Goal: Task Accomplishment & Management: Complete application form

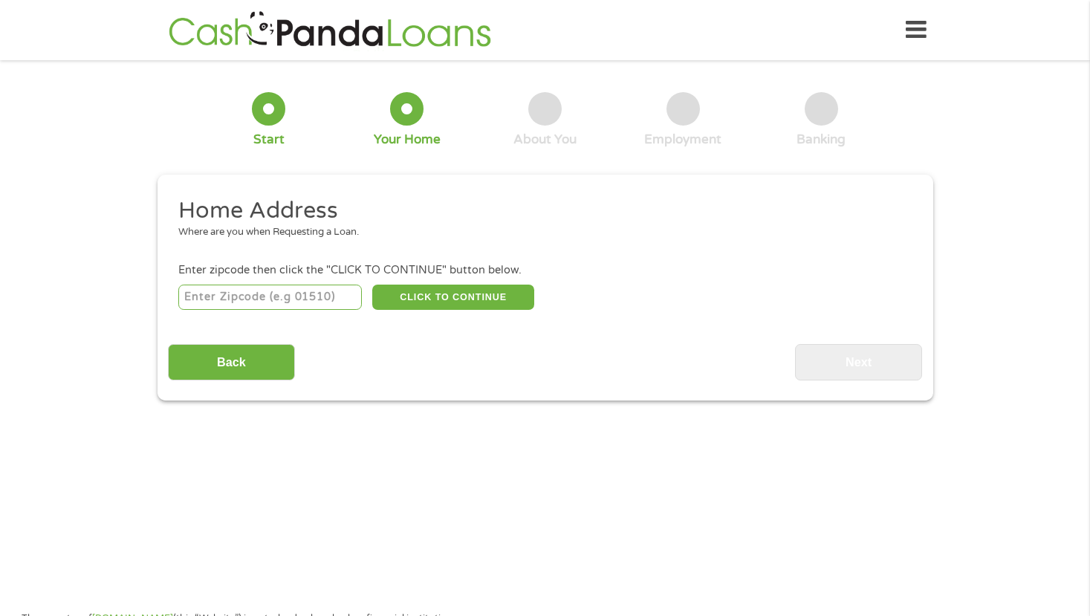
click at [282, 292] on input "number" at bounding box center [270, 297] width 184 height 25
type input "29058"
click at [422, 292] on button "CLICK TO CONTINUE" at bounding box center [453, 297] width 162 height 25
type input "29058"
type input "[GEOGRAPHIC_DATA]"
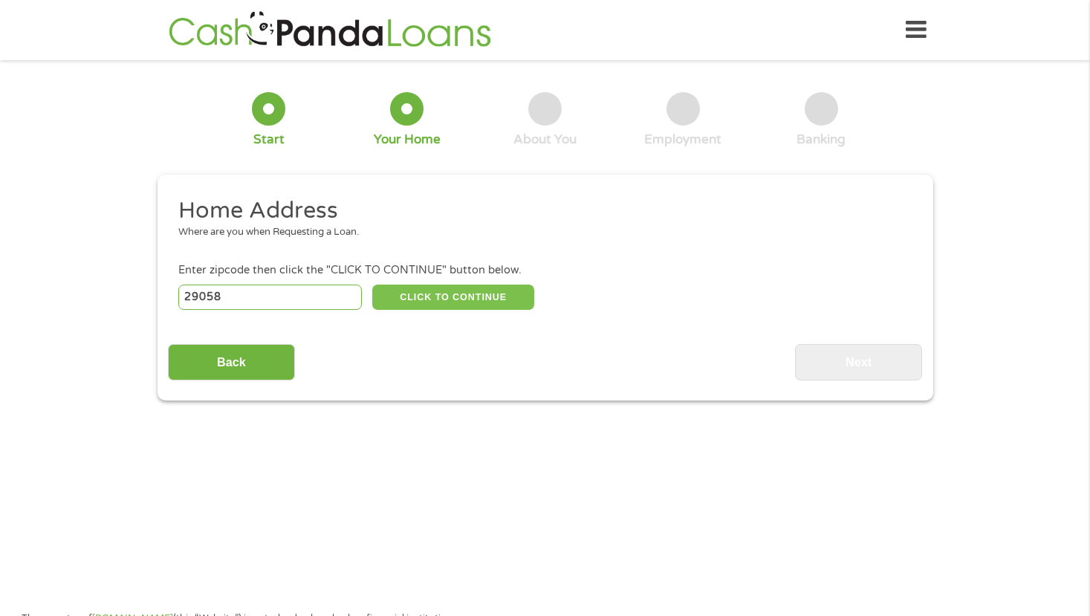
select select "[US_STATE]"
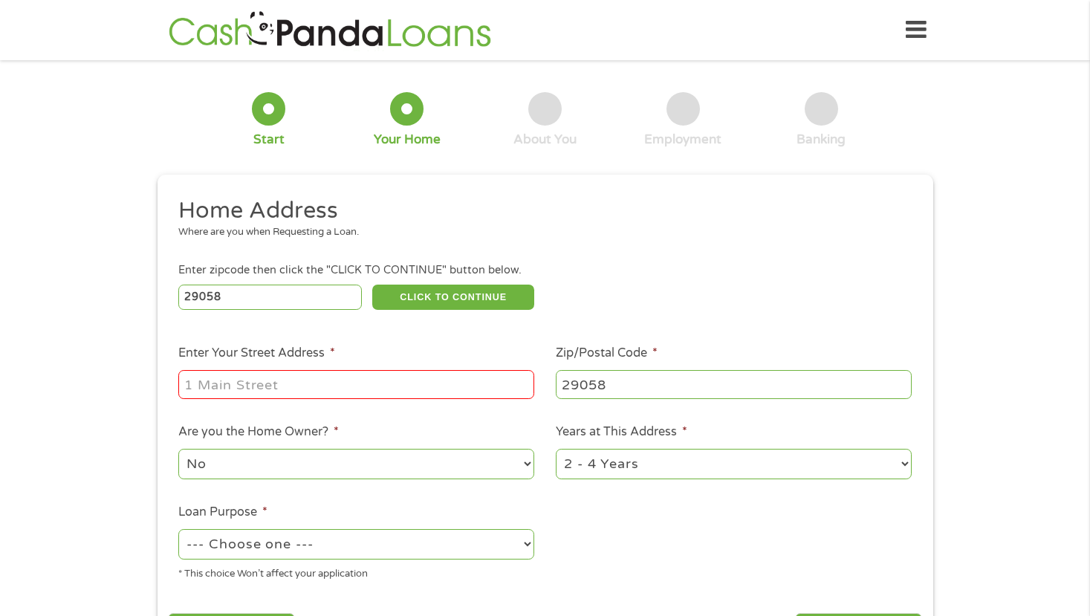
click at [438, 386] on input "Enter Your Street Address *" at bounding box center [356, 384] width 356 height 28
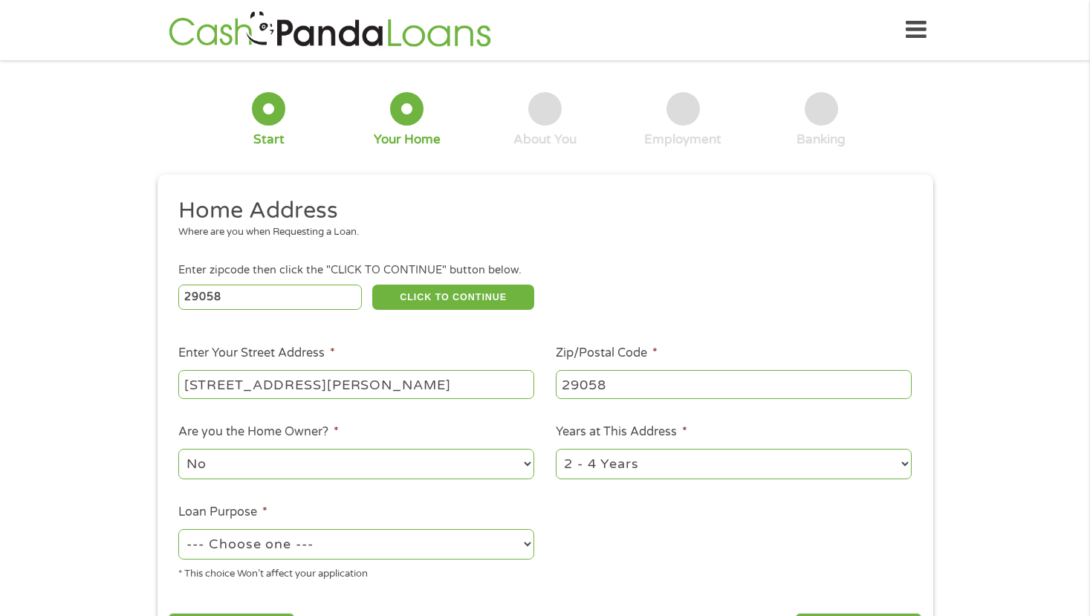
type input "[STREET_ADDRESS][PERSON_NAME]"
click at [386, 465] on select "No Yes" at bounding box center [356, 464] width 356 height 30
click at [178, 449] on select "No Yes" at bounding box center [356, 464] width 356 height 30
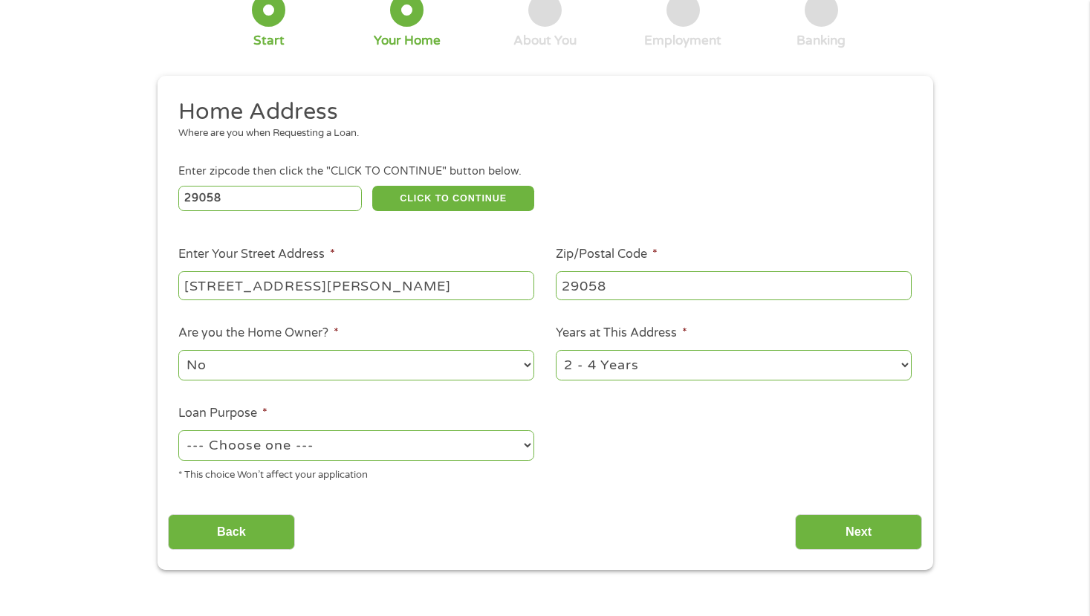
scroll to position [100, 0]
click at [477, 444] on select "--- Choose one --- Pay Bills Debt Consolidation Home Improvement Major Purchase…" at bounding box center [356, 445] width 356 height 30
select select "paybills"
click at [178, 430] on select "--- Choose one --- Pay Bills Debt Consolidation Home Improvement Major Purchase…" at bounding box center [356, 445] width 356 height 30
click at [829, 530] on input "Next" at bounding box center [858, 531] width 127 height 36
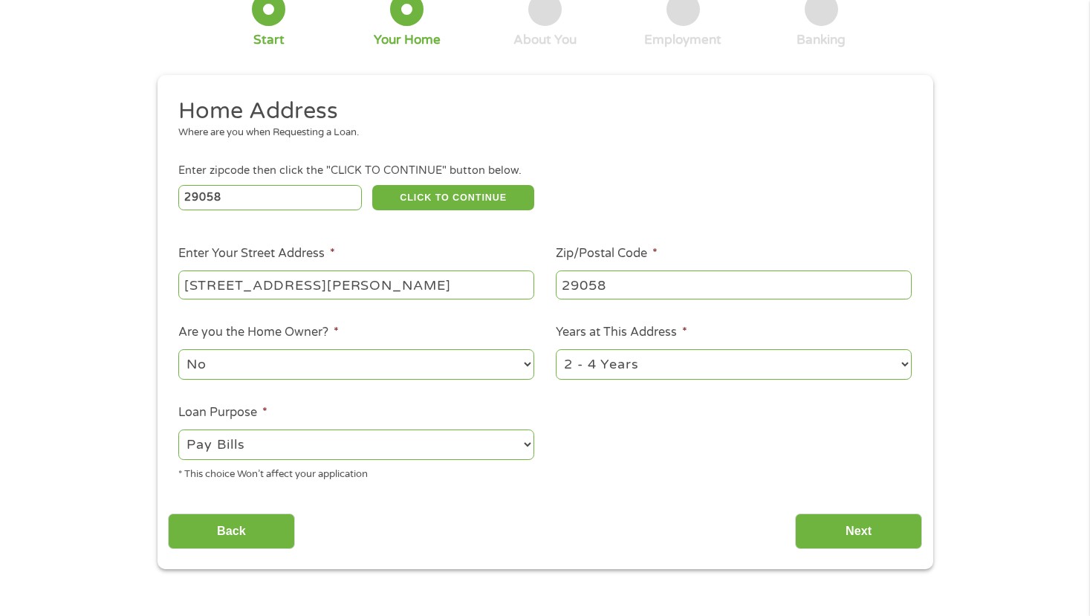
scroll to position [0, 0]
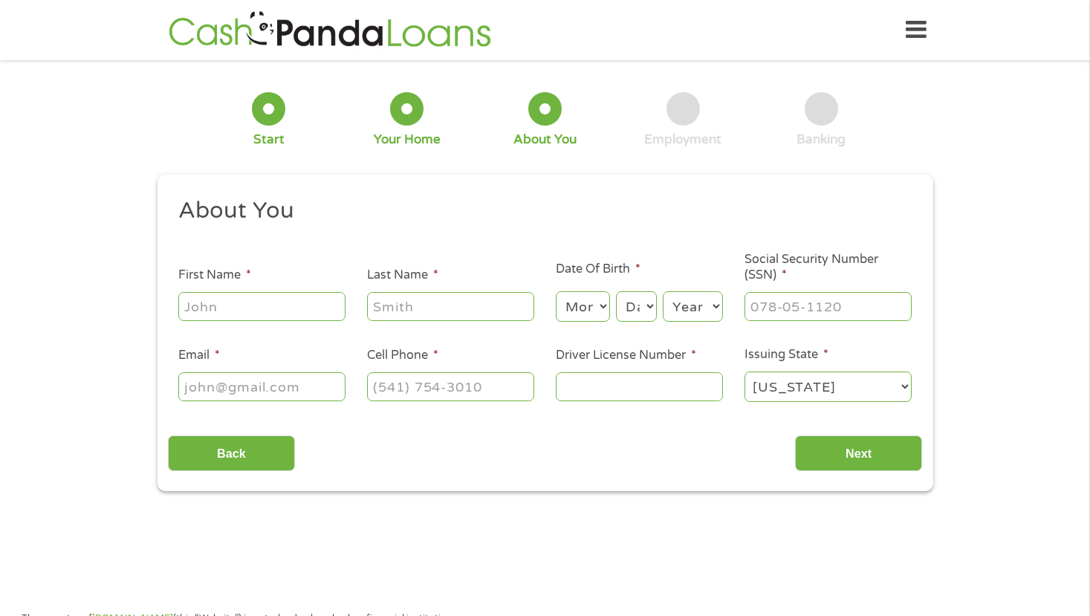
click at [320, 313] on input "First Name *" at bounding box center [261, 306] width 167 height 28
type input "[PERSON_NAME]"
type input "6022069325"
select select "[US_STATE]"
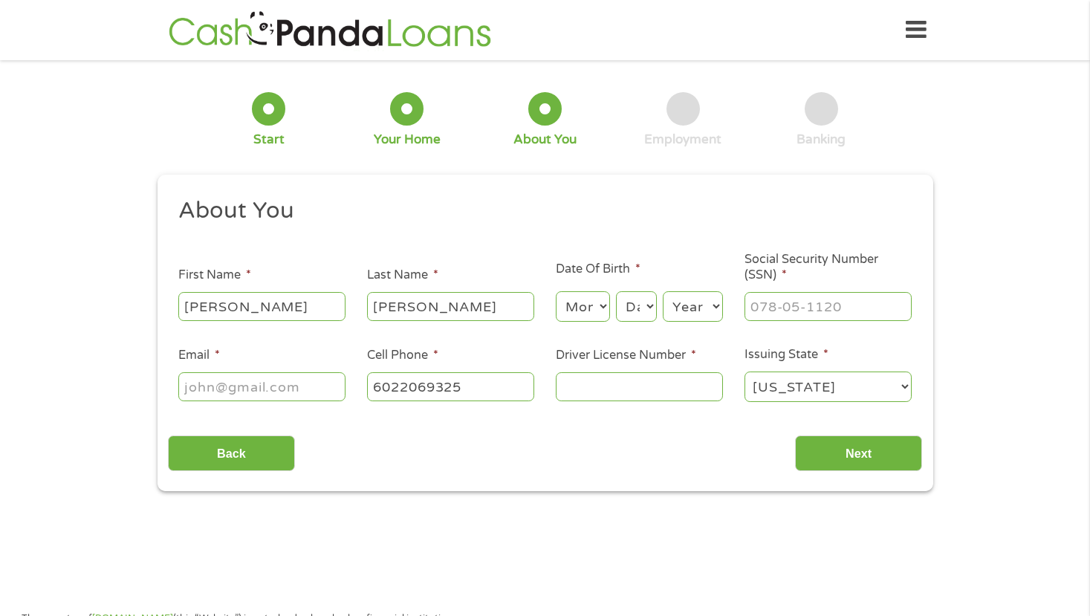
type input "[PHONE_NUMBER]"
click at [589, 312] on select "Month 1 2 3 4 5 6 7 8 9 10 11 12" at bounding box center [583, 306] width 54 height 30
select select "8"
click at [556, 291] on select "Month 1 2 3 4 5 6 7 8 9 10 11 12" at bounding box center [583, 306] width 54 height 30
click at [629, 301] on select "Day 1 2 3 4 5 6 7 8 9 10 11 12 13 14 15 16 17 18 19 20 21 22 23 24 25 26 27 28 …" at bounding box center [636, 306] width 40 height 30
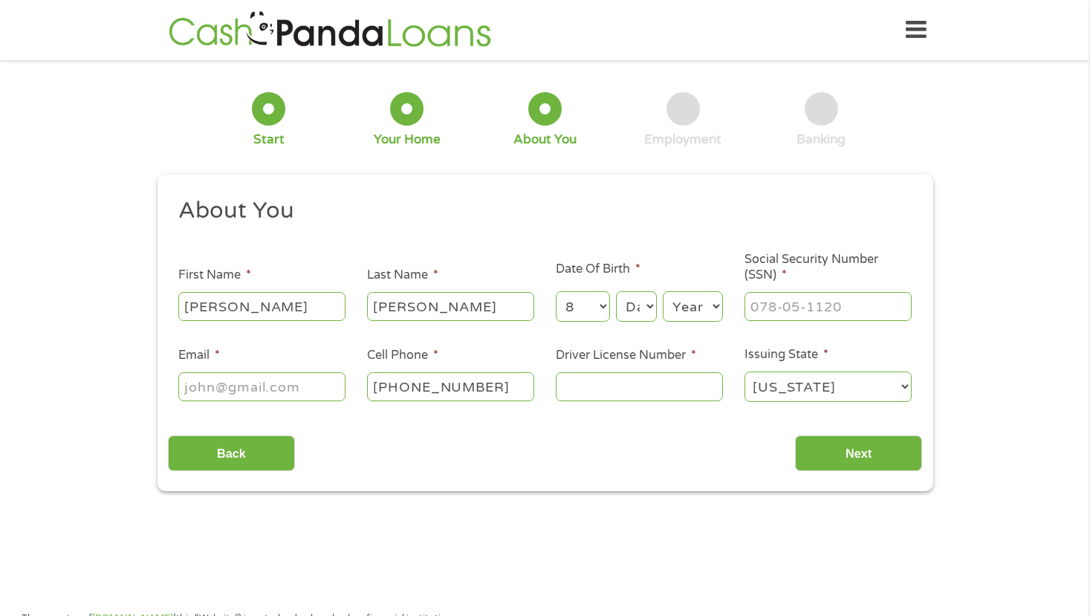
select select "7"
click at [616, 291] on select "Day 1 2 3 4 5 6 7 8 9 10 11 12 13 14 15 16 17 18 19 20 21 22 23 24 25 26 27 28 …" at bounding box center [636, 306] width 40 height 30
click at [698, 301] on select "Year [DATE] 2006 2005 2004 2003 2002 2001 2000 1999 1998 1997 1996 1995 1994 19…" at bounding box center [693, 306] width 60 height 30
select select "1979"
click at [663, 291] on select "Year [DATE] 2006 2005 2004 2003 2002 2001 2000 1999 1998 1997 1996 1995 1994 19…" at bounding box center [693, 306] width 60 height 30
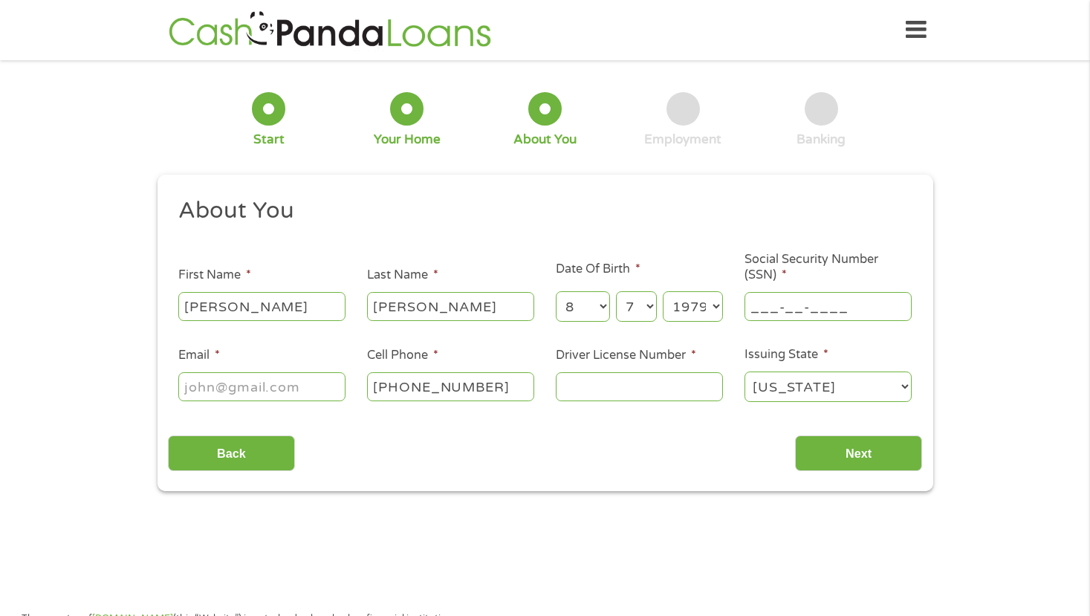
click at [856, 307] on input "___-__-____" at bounding box center [828, 306] width 167 height 28
type input "577-04-6684"
click at [282, 380] on input "Email *" at bounding box center [261, 386] width 167 height 28
type input "[EMAIL_ADDRESS][DOMAIN_NAME]"
click at [655, 393] on input "Driver License Number *" at bounding box center [639, 386] width 167 height 28
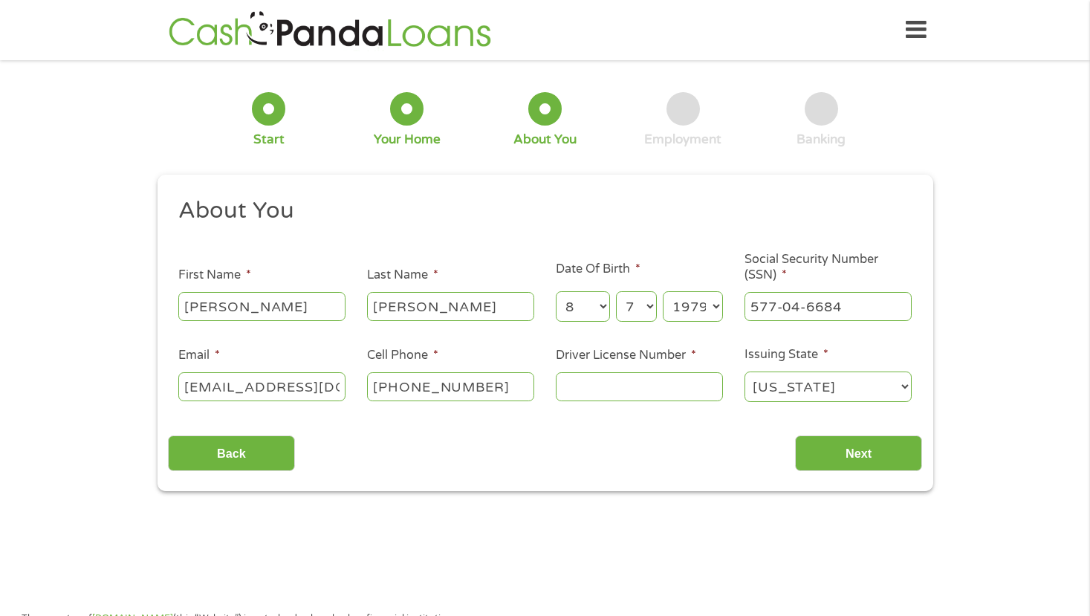
click at [792, 390] on select "[US_STATE] [US_STATE] [US_STATE] [US_STATE] [US_STATE] [US_STATE] [US_STATE] [U…" at bounding box center [828, 387] width 167 height 30
select select "[US_STATE]"
click at [745, 372] on select "[US_STATE] [US_STATE] [US_STATE] [US_STATE] [US_STATE] [US_STATE] [US_STATE] [U…" at bounding box center [828, 387] width 167 height 30
click at [651, 375] on input "Driver License Number *" at bounding box center [639, 386] width 167 height 28
type input "107869010"
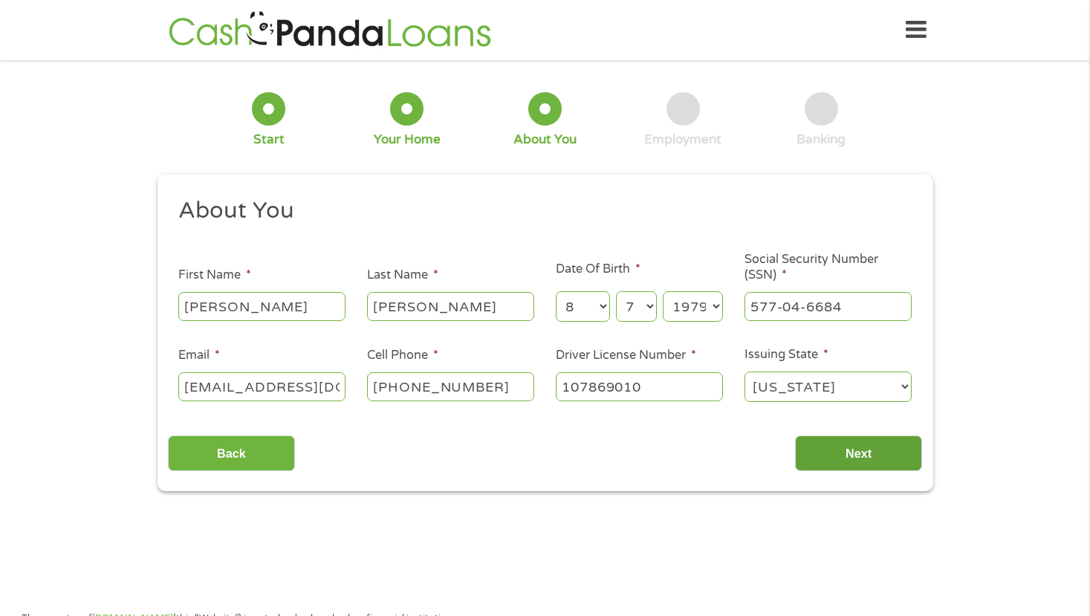
click at [869, 450] on input "Next" at bounding box center [858, 453] width 127 height 36
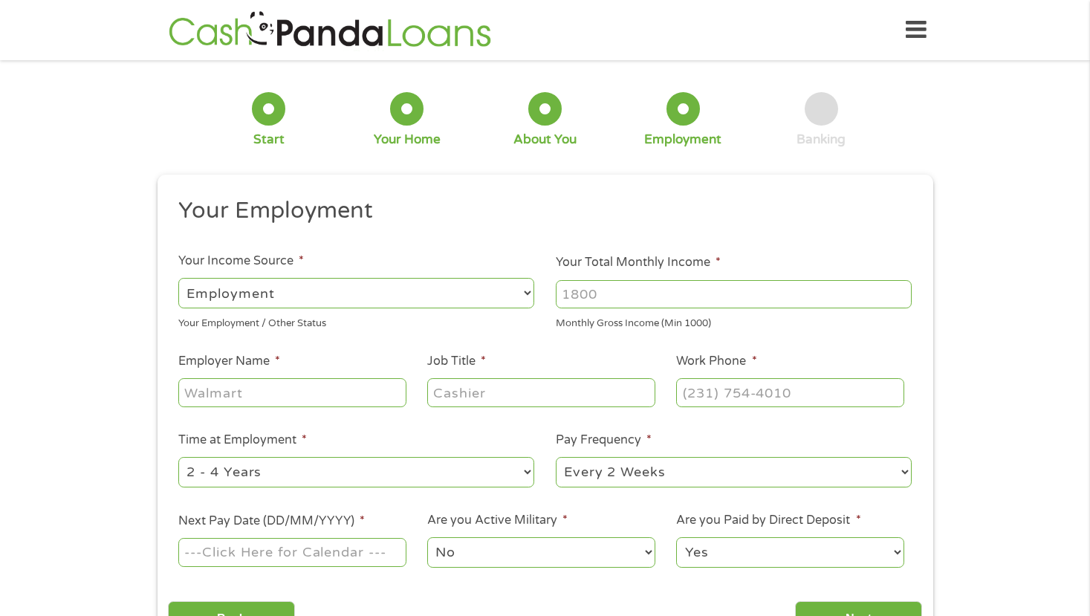
click at [599, 289] on input "Your Total Monthly Income *" at bounding box center [734, 294] width 356 height 28
type input "5000"
click at [354, 399] on input "Employer Name *" at bounding box center [291, 392] width 227 height 28
type input "T"
type input "Cadence"
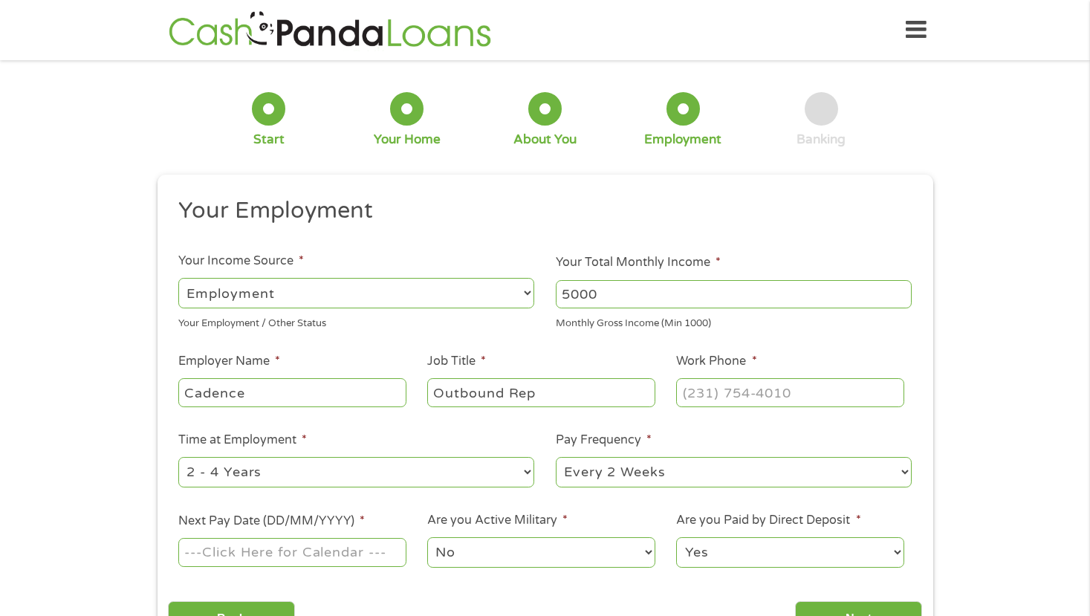
type input "Outbound Rep"
type input "(___) ___-____"
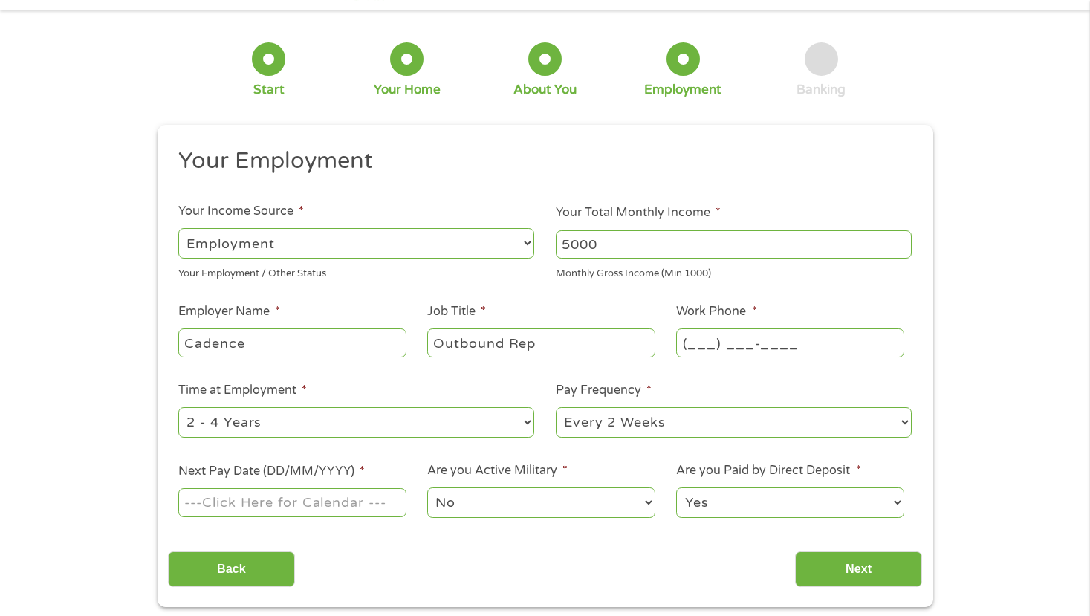
scroll to position [52, 0]
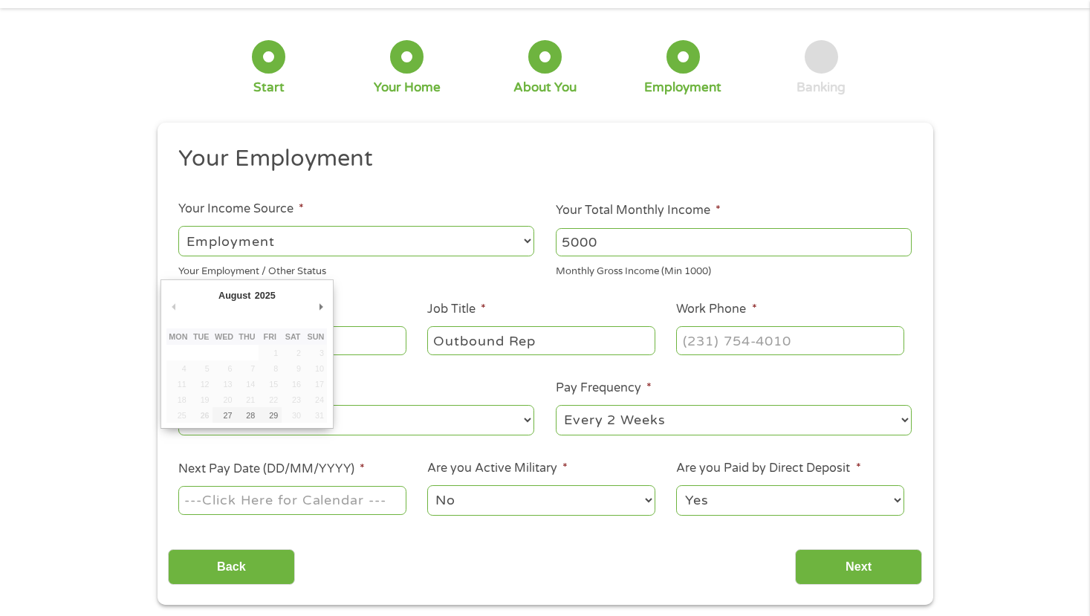
click at [369, 501] on input "Next Pay Date (DD/MM/YYYY) *" at bounding box center [291, 500] width 227 height 28
type input "[DATE]"
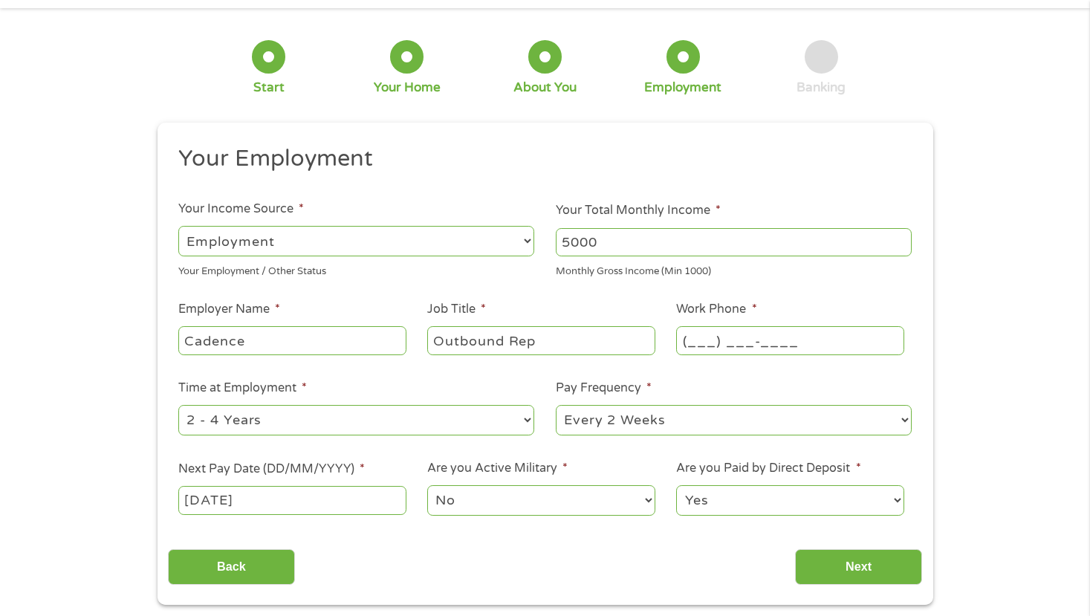
click at [712, 345] on input "(___) ___-____" at bounding box center [789, 340] width 227 height 28
type input "[PHONE_NUMBER]"
click at [860, 565] on input "Next" at bounding box center [858, 567] width 127 height 36
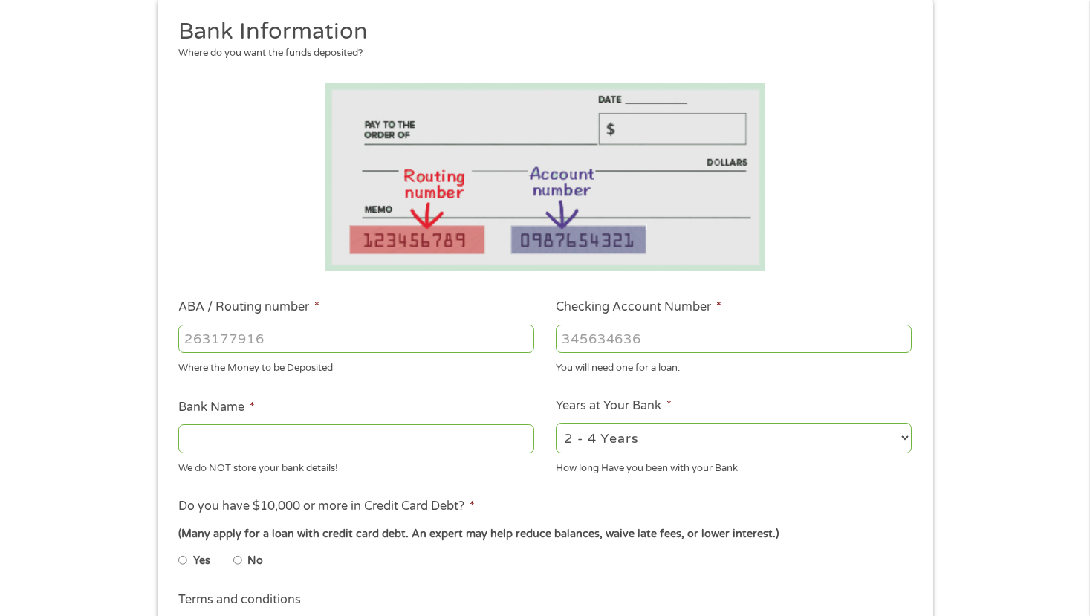
scroll to position [180, 0]
click at [392, 336] on input "ABA / Routing number *" at bounding box center [356, 338] width 356 height 28
click at [184, 552] on input "Yes" at bounding box center [182, 560] width 9 height 24
radio input "true"
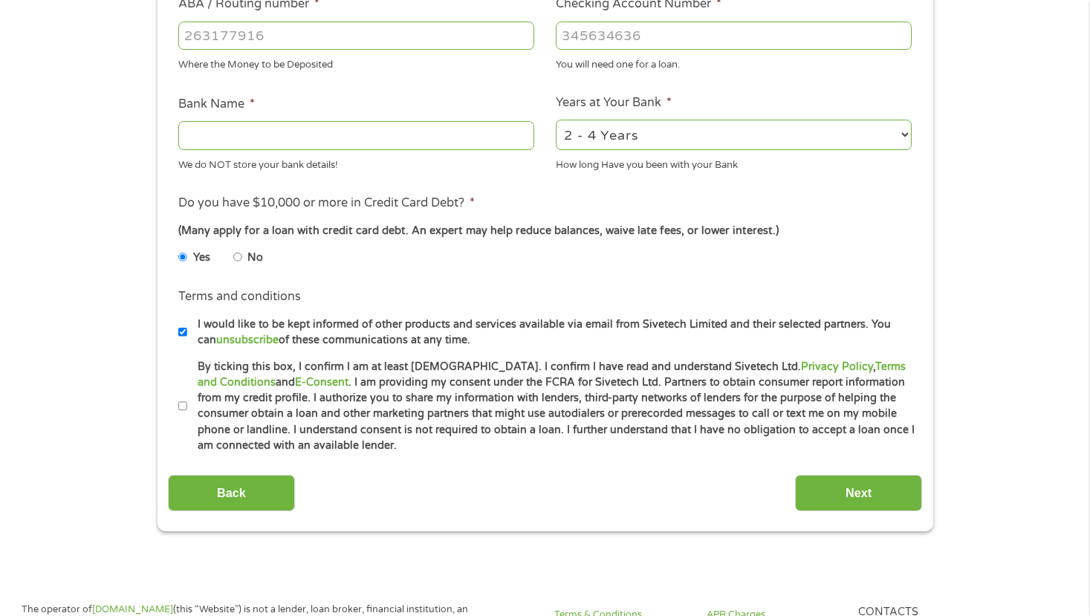
scroll to position [495, 0]
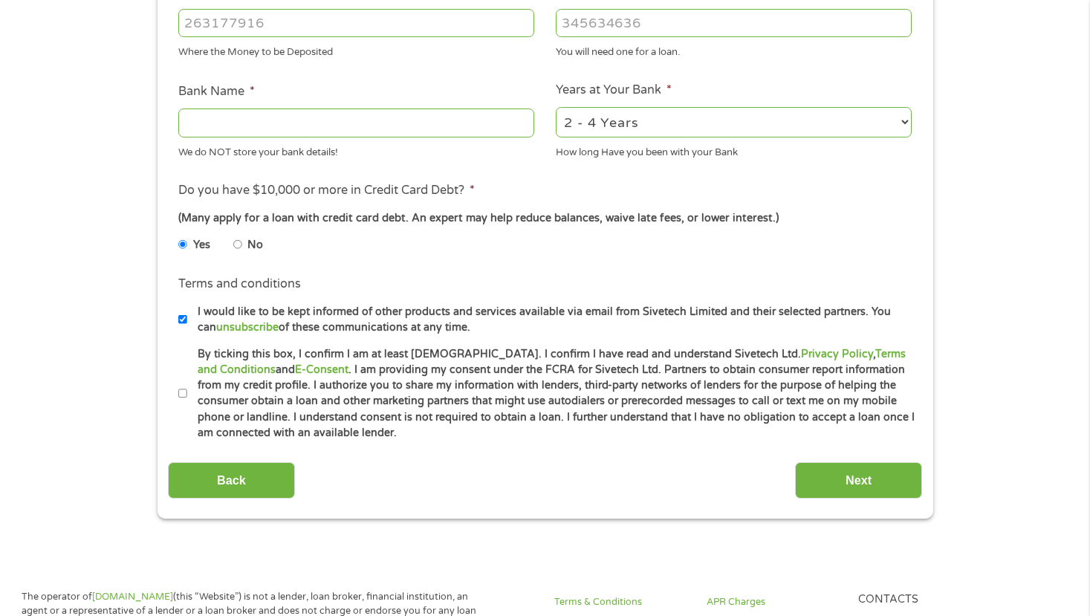
click at [187, 393] on label "By ticking this box, I confirm I am at least [DEMOGRAPHIC_DATA]. I confirm I ha…" at bounding box center [551, 393] width 729 height 95
click at [187, 393] on input "By ticking this box, I confirm I am at least [DEMOGRAPHIC_DATA]. I confirm I ha…" at bounding box center [182, 394] width 9 height 24
checkbox input "true"
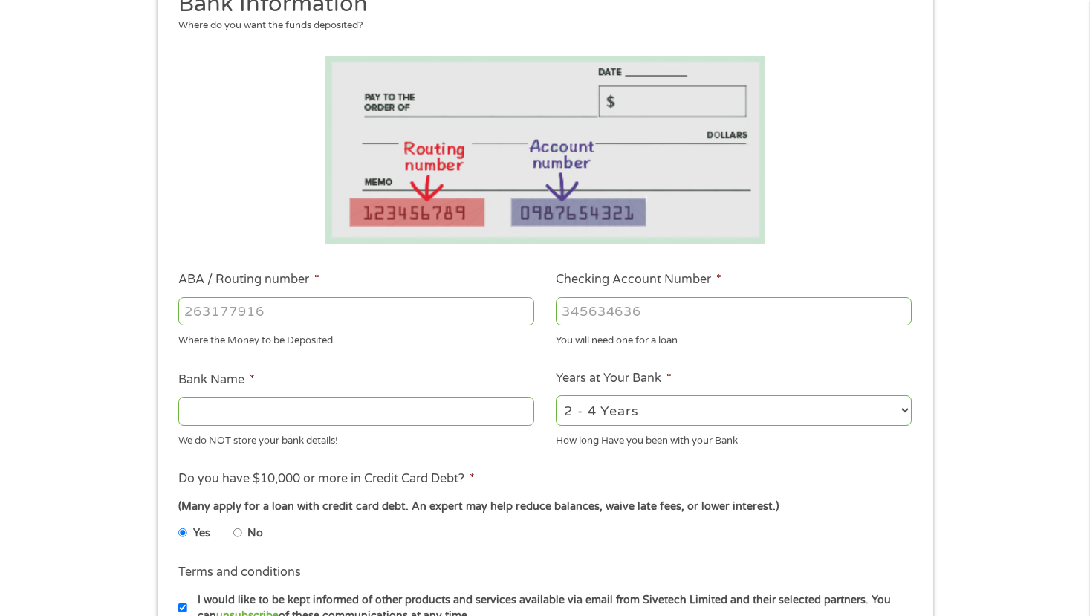
scroll to position [191, 0]
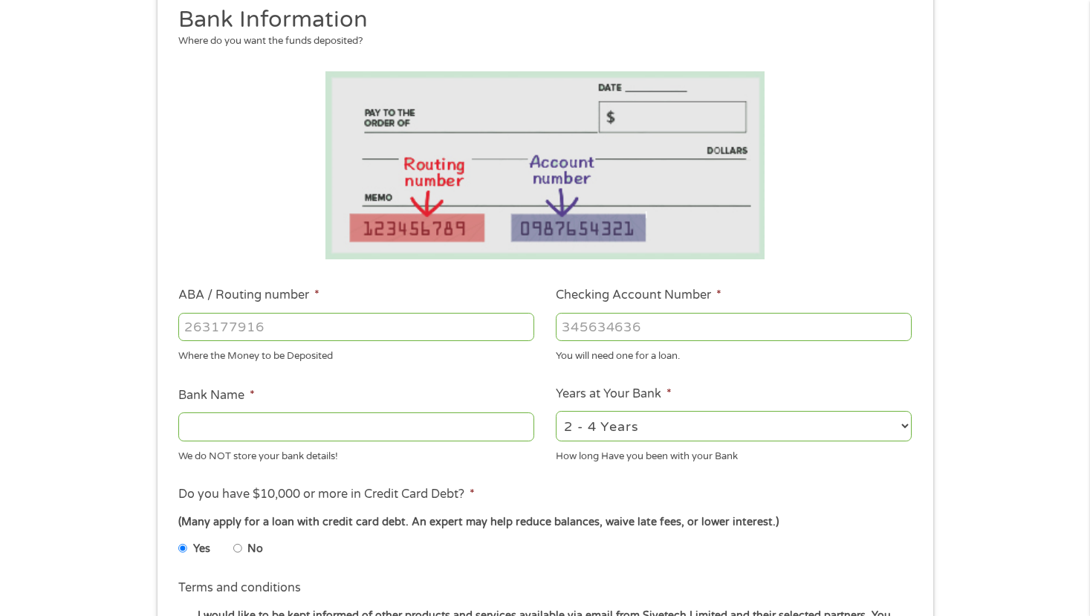
click at [414, 328] on input "ABA / Routing number *" at bounding box center [356, 327] width 356 height 28
click at [411, 332] on input "ABA / Routing number *" at bounding box center [356, 327] width 356 height 28
type input "256074974"
type input "NAVY FEDERAL CREDIT UNION"
type input "256074974"
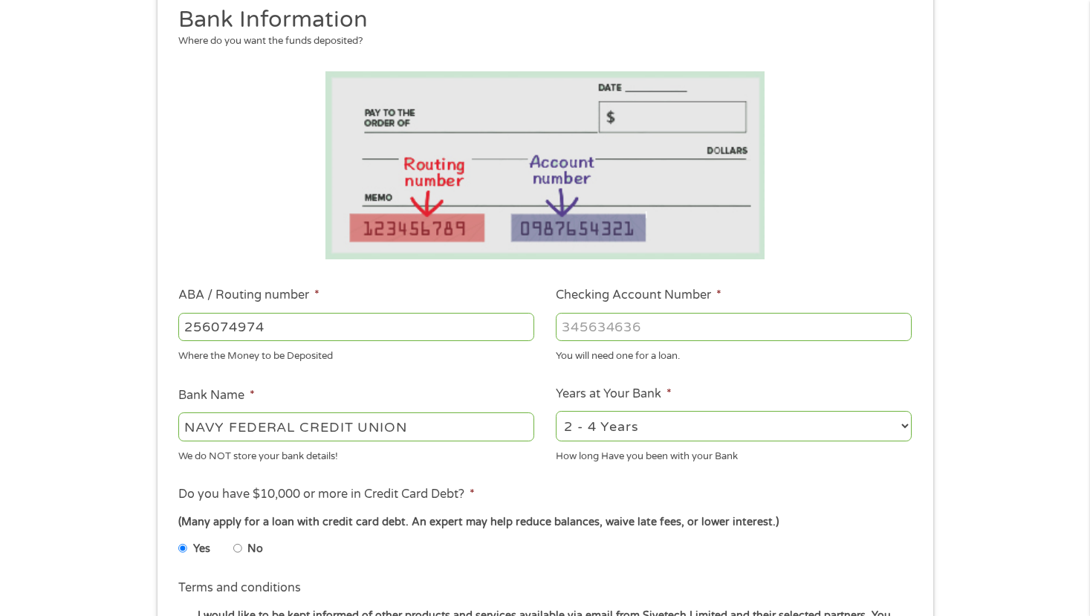
click at [644, 333] on input "Checking Account Number *" at bounding box center [734, 327] width 356 height 28
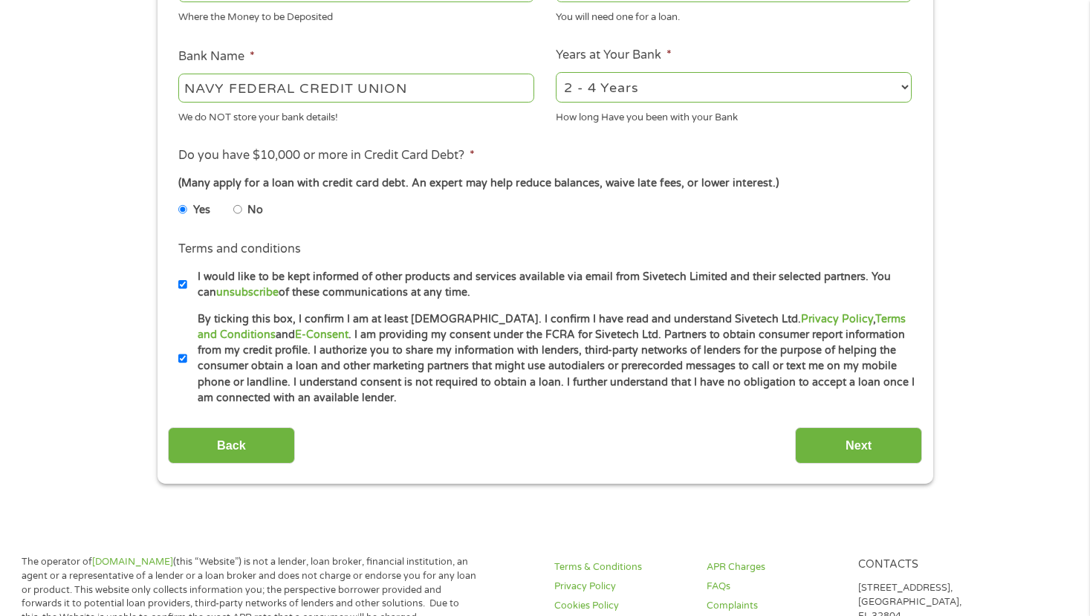
scroll to position [371, 0]
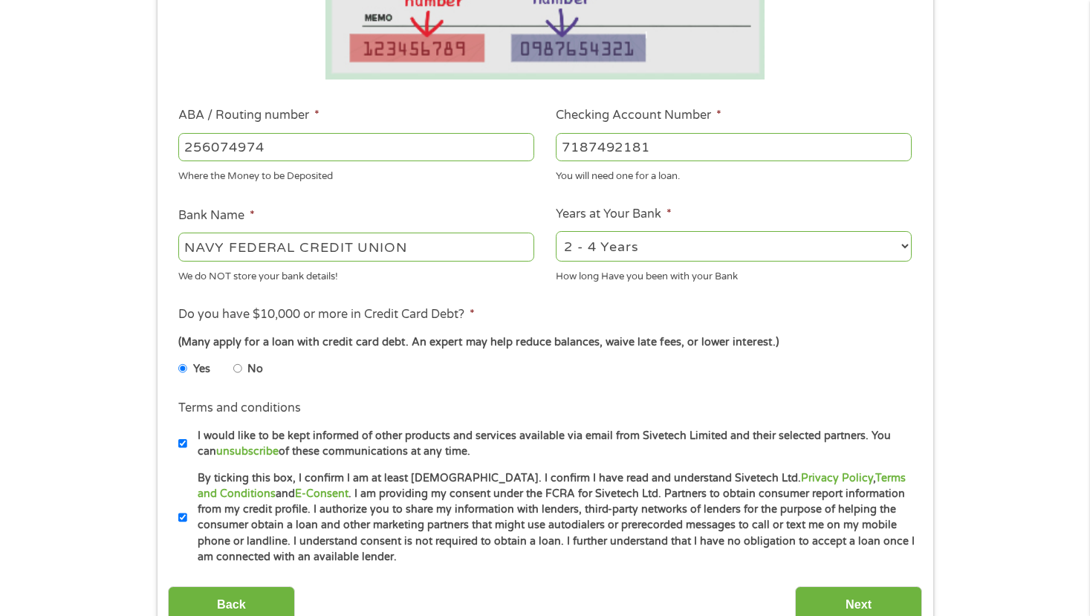
type input "7187492181"
click at [729, 244] on select "2 - 4 Years 6 - 12 Months 1 - 2 Years Over 4 Years" at bounding box center [734, 246] width 356 height 30
select select "60months"
click at [556, 231] on select "2 - 4 Years 6 - 12 Months 1 - 2 Years Over 4 Years" at bounding box center [734, 246] width 356 height 30
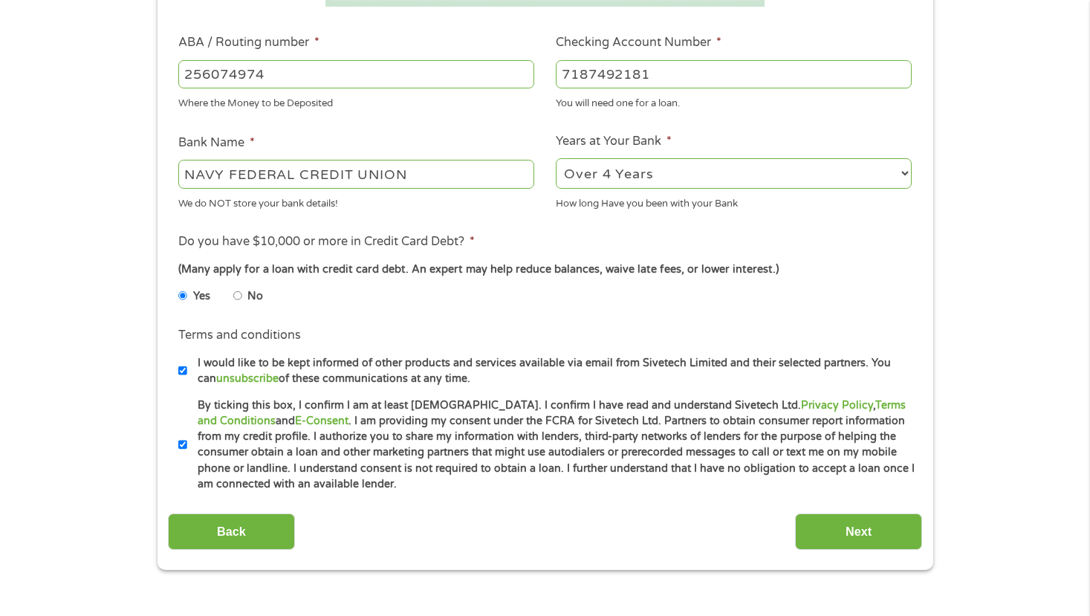
scroll to position [554, 0]
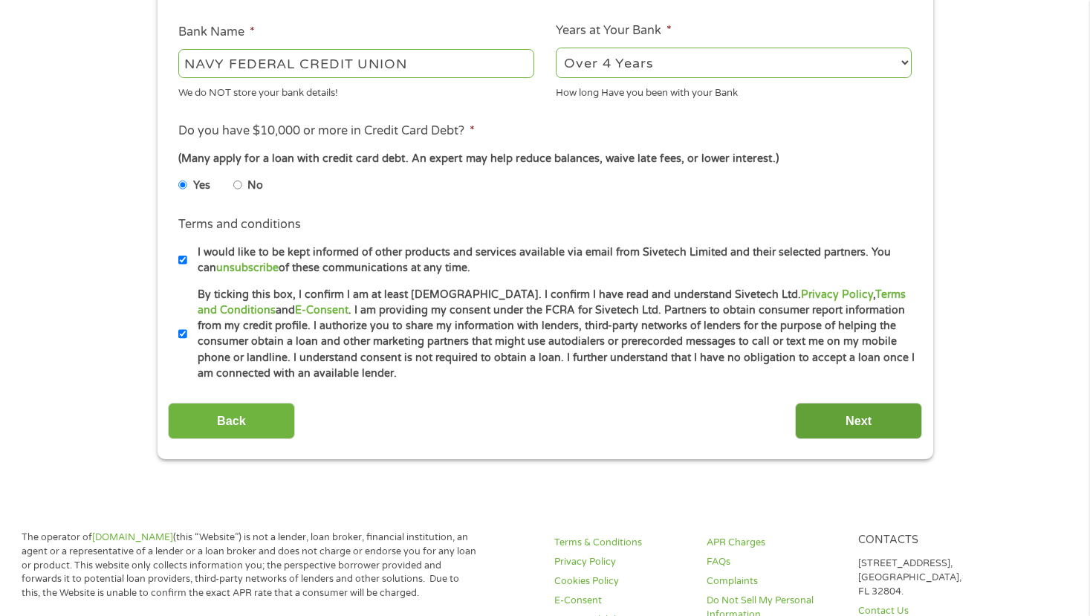
click at [820, 420] on input "Next" at bounding box center [858, 421] width 127 height 36
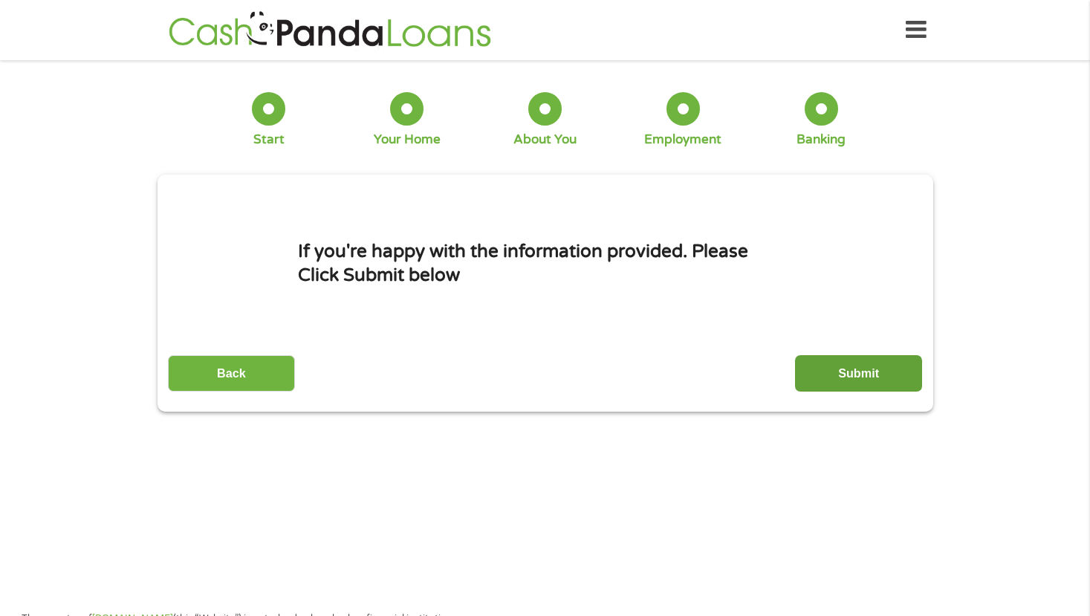
click at [808, 382] on input "Submit" at bounding box center [858, 373] width 127 height 36
